Goal: Task Accomplishment & Management: Manage account settings

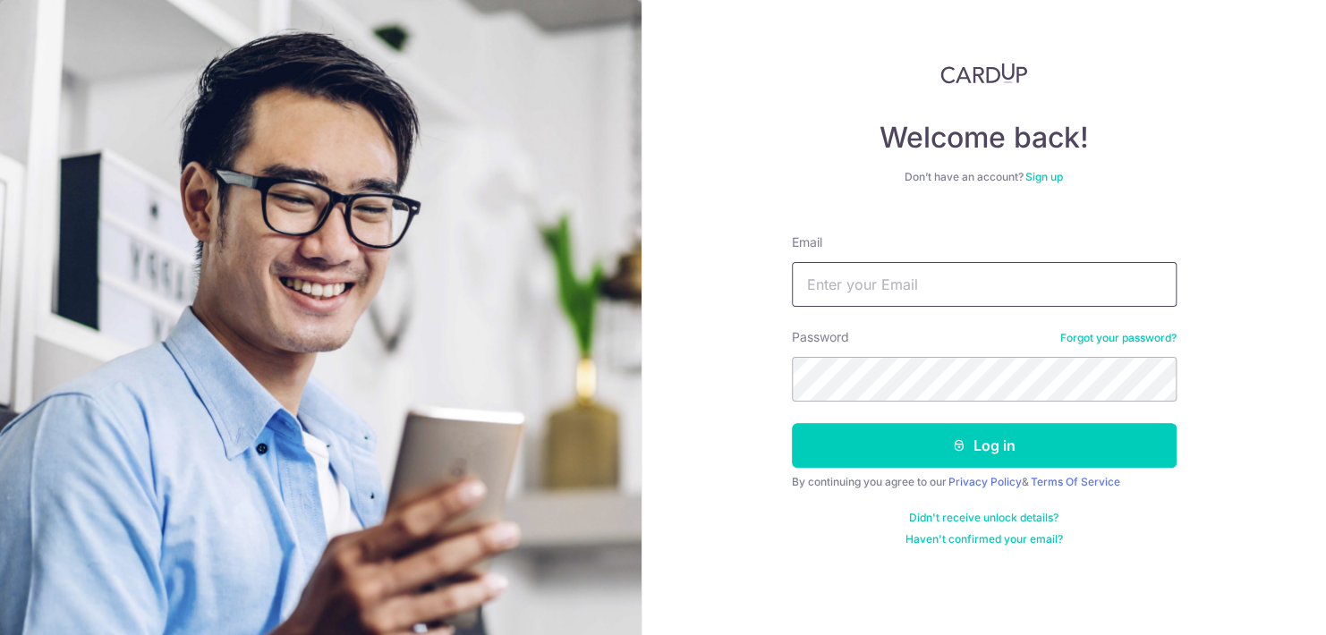
click at [844, 274] on input "Email" at bounding box center [984, 284] width 385 height 45
click at [869, 267] on input "Email" at bounding box center [984, 284] width 385 height 45
click at [939, 281] on input "jasonloke@hotmail.om" at bounding box center [984, 284] width 385 height 45
type input "jasonloke@hotmail.com"
click at [792, 423] on button "Log in" at bounding box center [984, 445] width 385 height 45
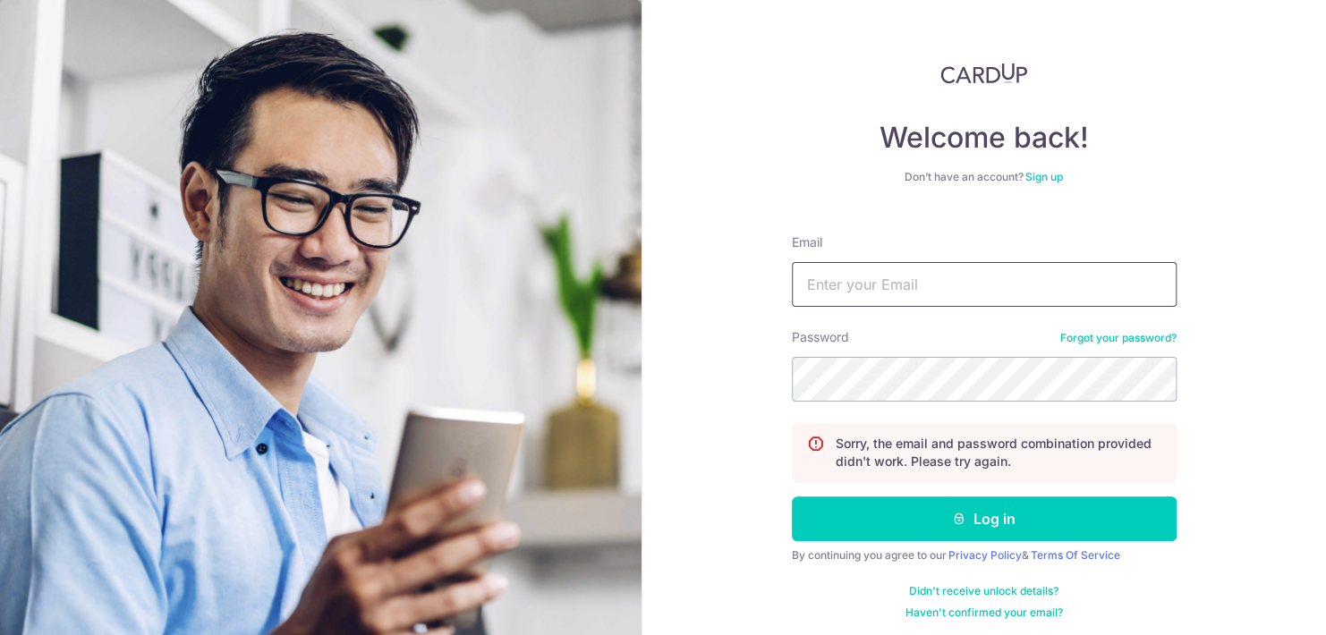
click at [875, 290] on input "Email" at bounding box center [984, 284] width 385 height 45
type input "jasonloke@hotmail.com"
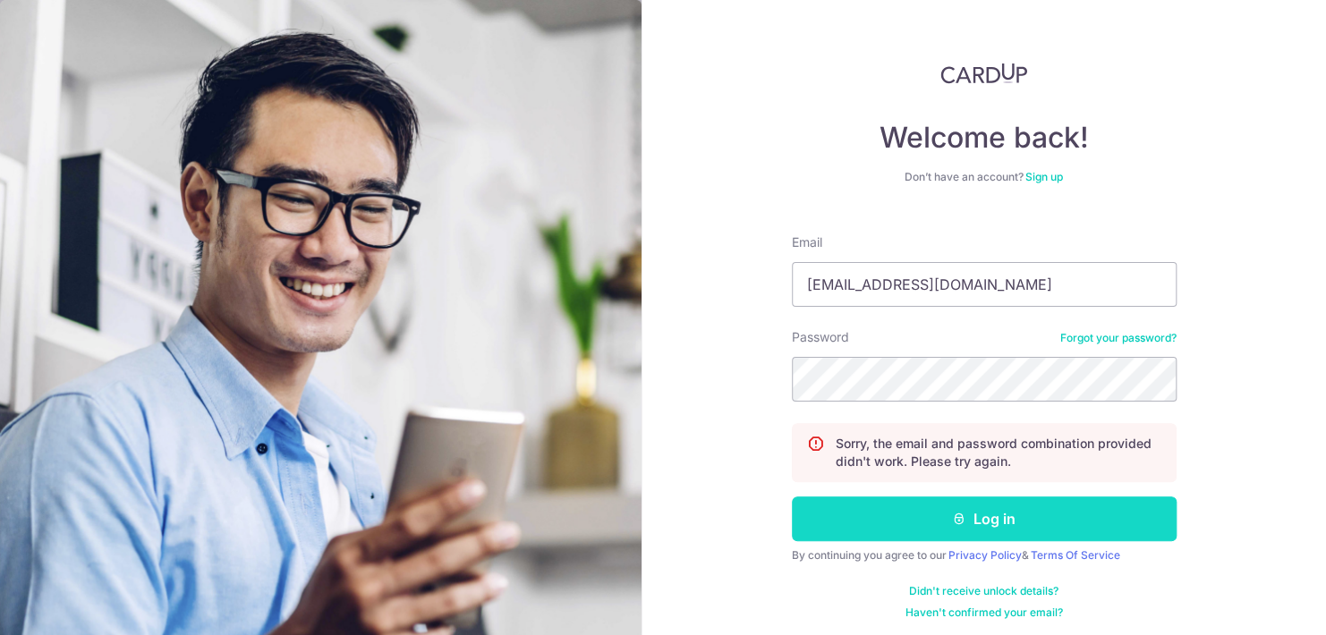
click at [949, 503] on button "Log in" at bounding box center [984, 519] width 385 height 45
click at [943, 523] on button "Log in" at bounding box center [984, 519] width 385 height 45
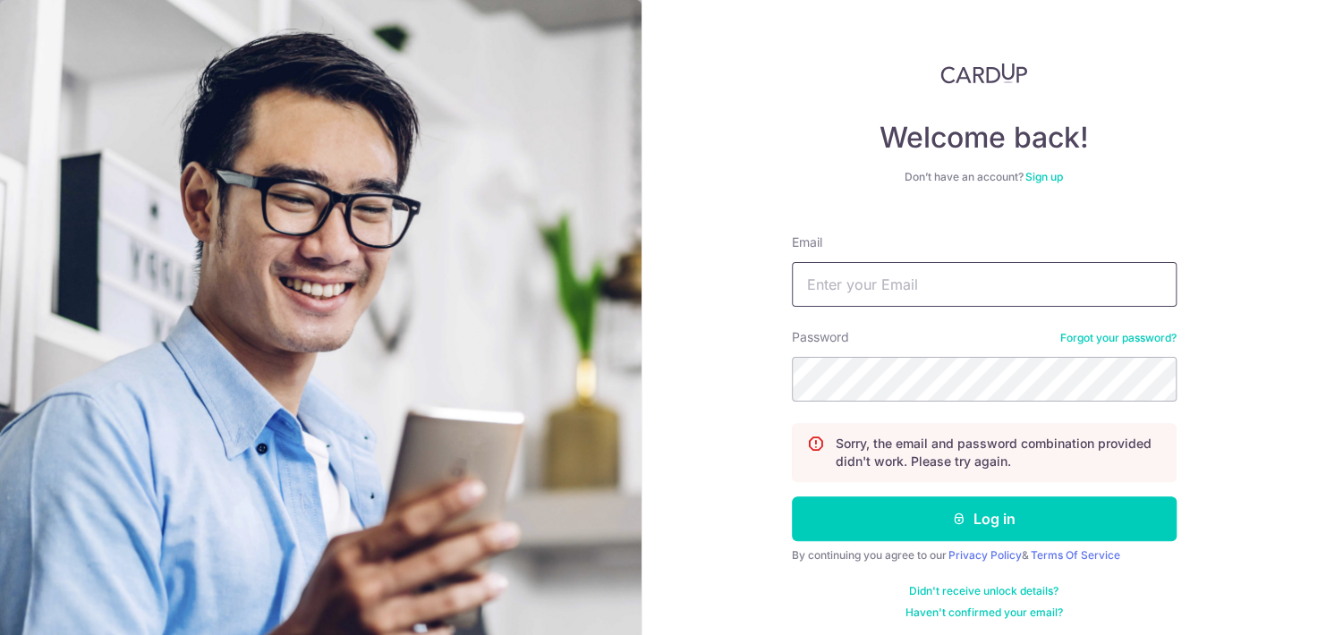
click at [865, 295] on input "Email" at bounding box center [984, 284] width 385 height 45
type input "[EMAIL_ADDRESS][DOMAIN_NAME]"
click at [690, 388] on div "Welcome back! Don’t have an account? Sign up Email jasonloke@hotmail.com Passwo…" at bounding box center [983, 317] width 684 height 635
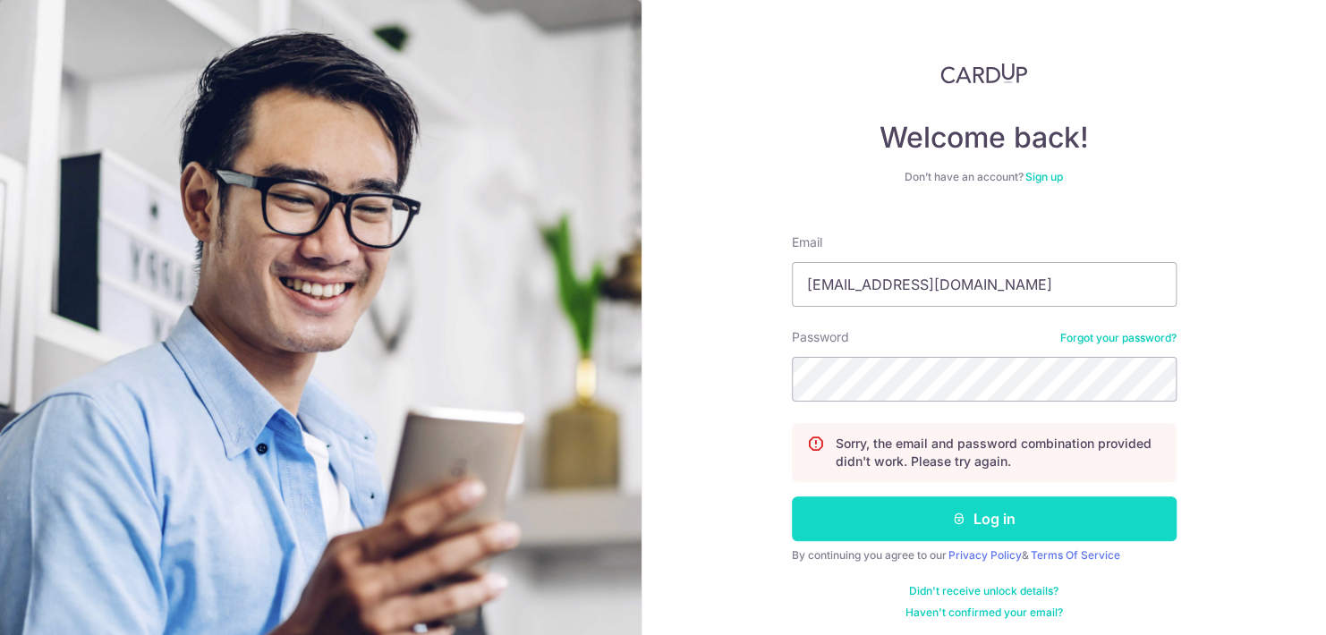
click at [871, 522] on button "Log in" at bounding box center [984, 519] width 385 height 45
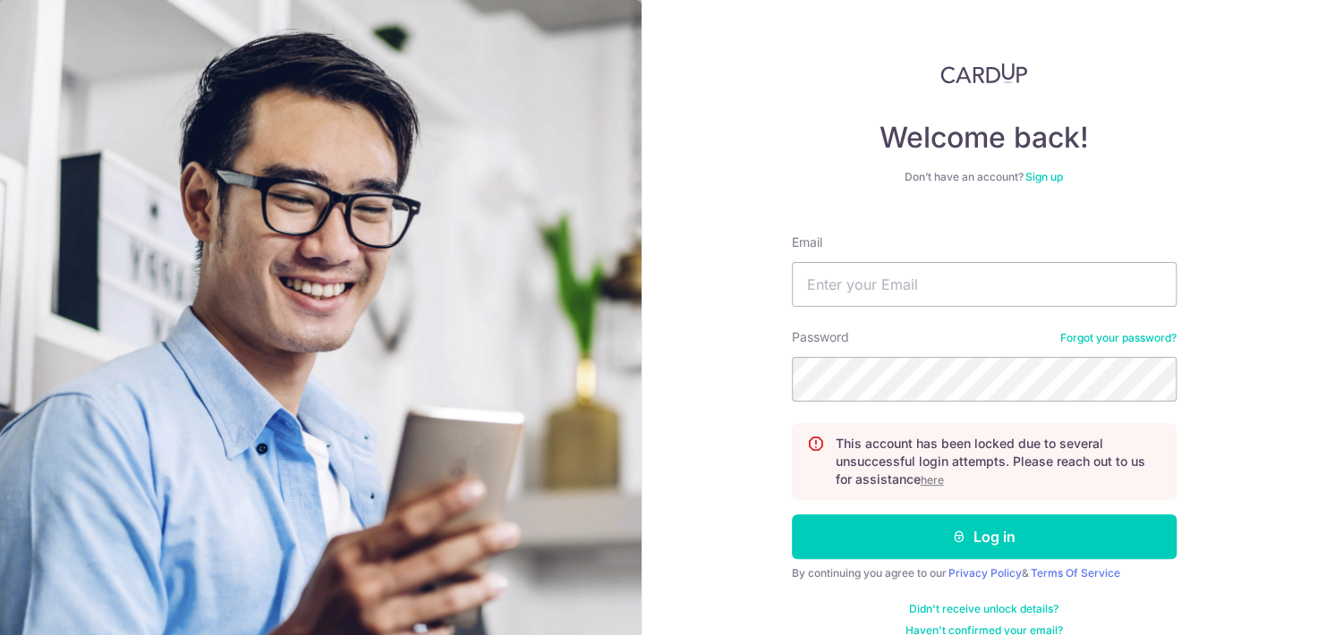
click at [1071, 335] on link "Forgot your password?" at bounding box center [1118, 338] width 116 height 14
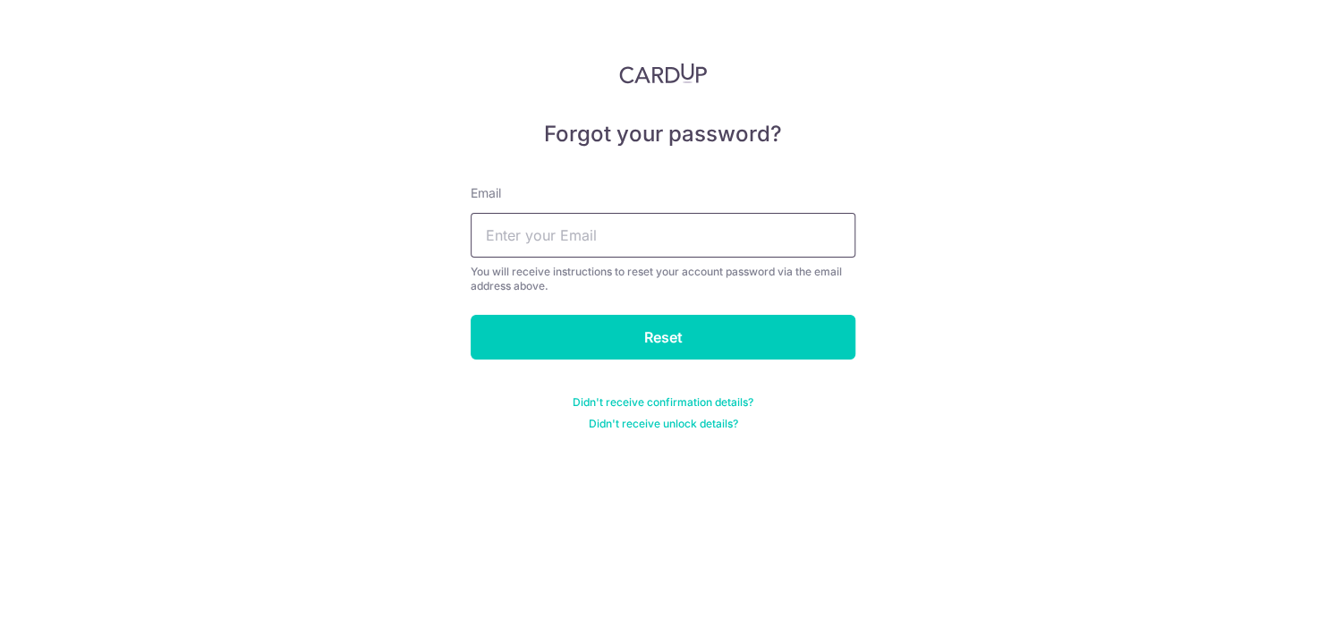
click at [806, 251] on input "text" at bounding box center [663, 235] width 385 height 45
type input "jasonloke@hotmail.com"
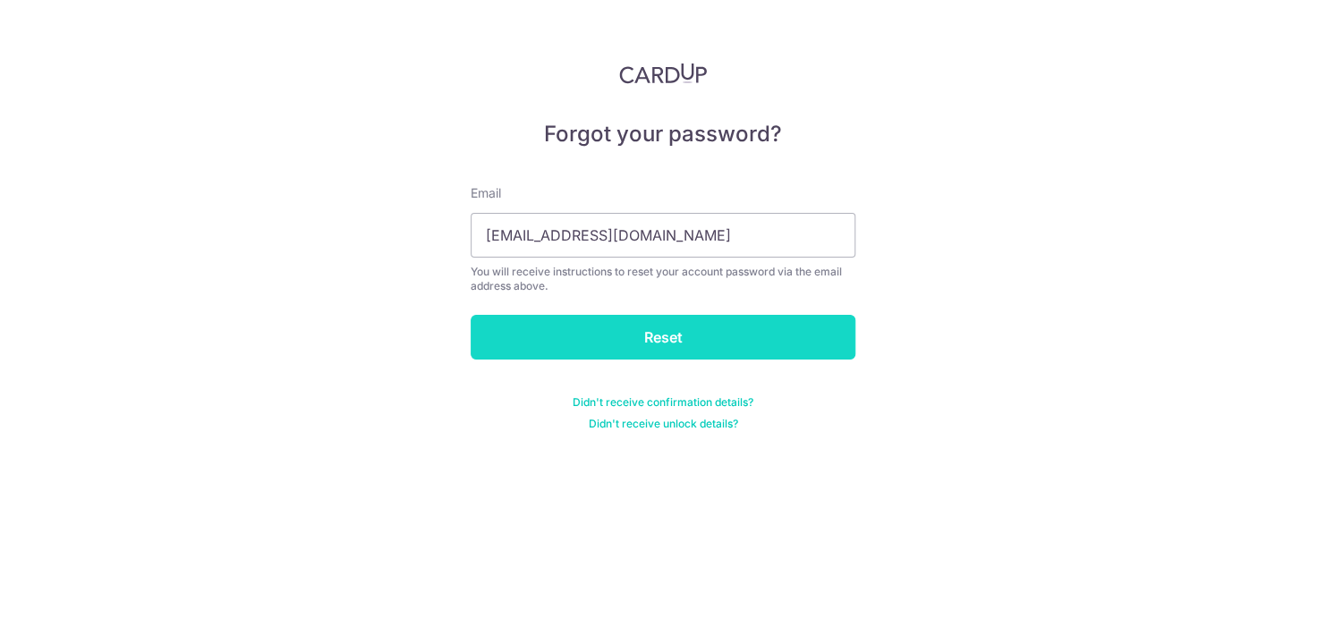
click at [697, 338] on input "Reset" at bounding box center [663, 337] width 385 height 45
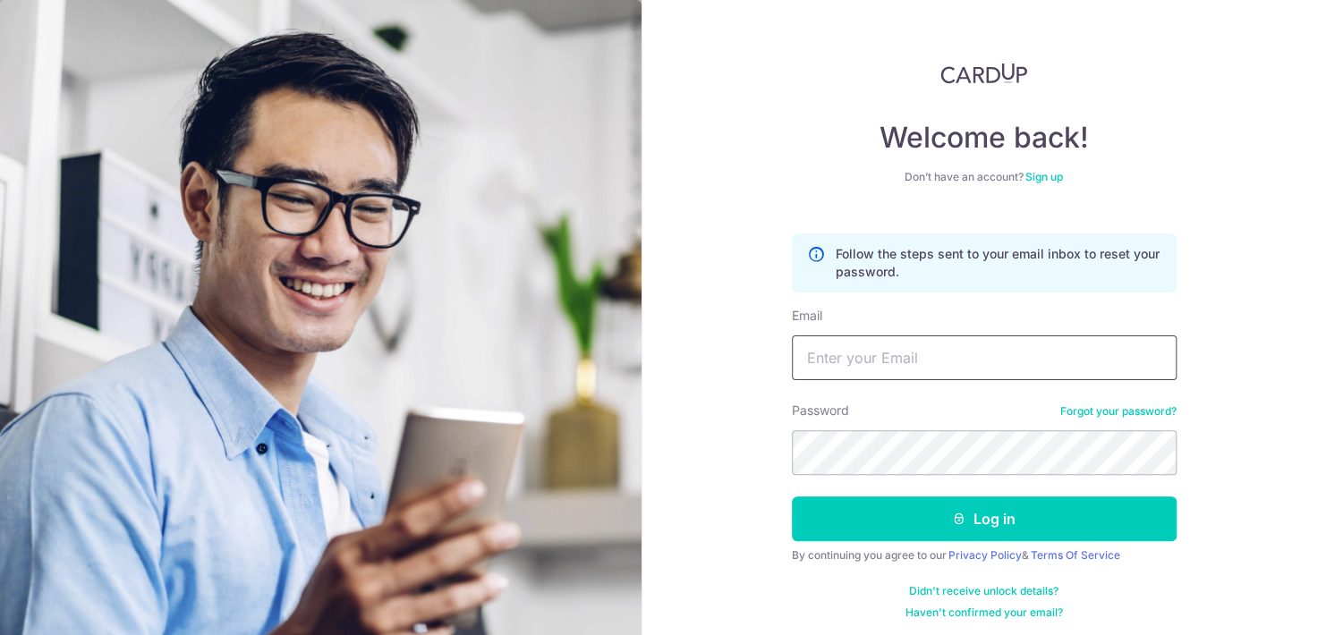
click at [824, 360] on input "Email" at bounding box center [984, 358] width 385 height 45
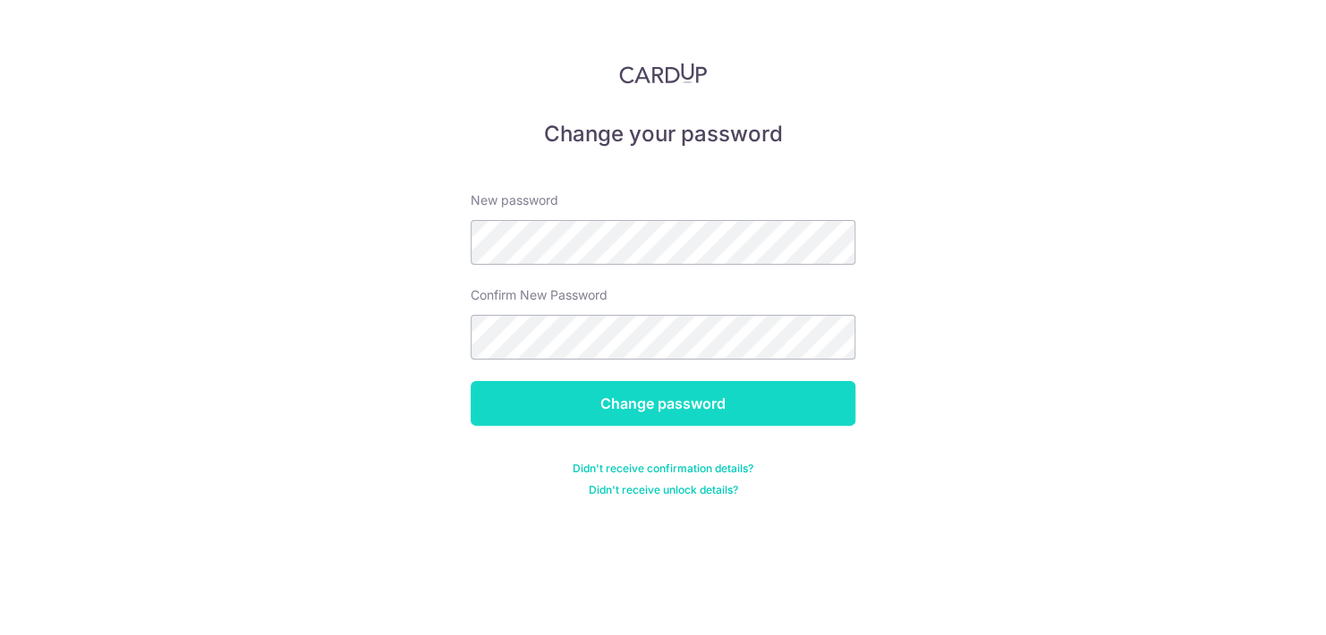
click at [762, 395] on input "Change password" at bounding box center [663, 403] width 385 height 45
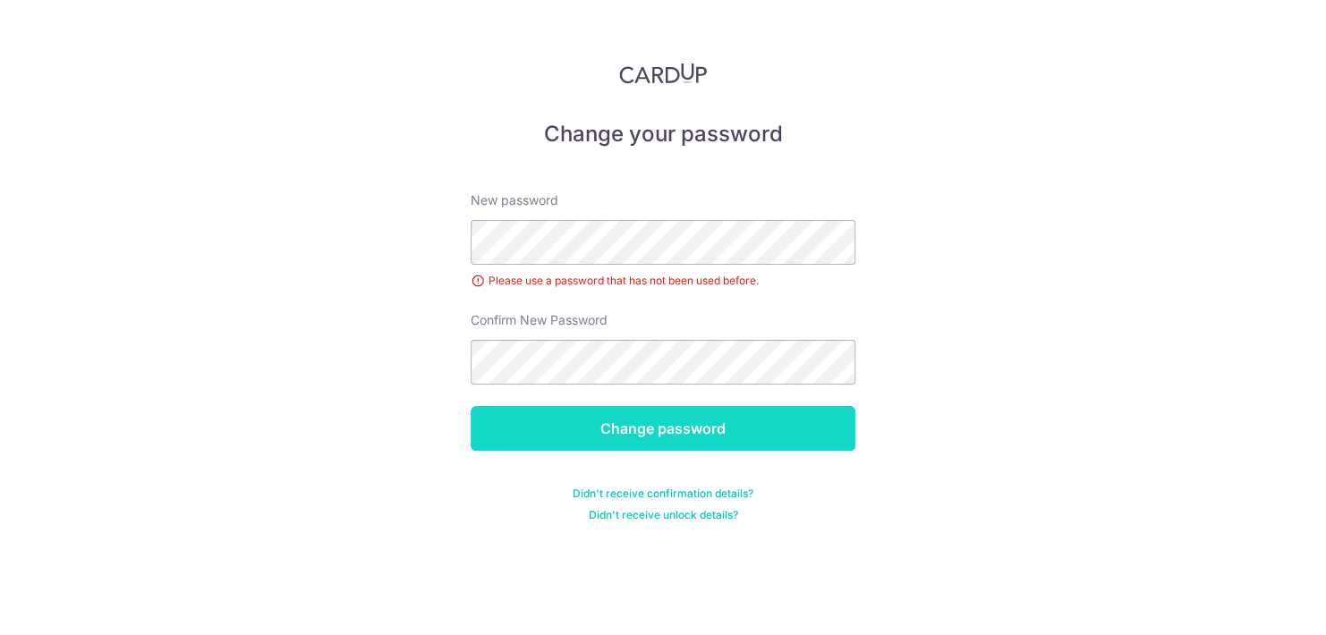
click at [821, 410] on input "Change password" at bounding box center [663, 428] width 385 height 45
